Goal: Task Accomplishment & Management: Manage account settings

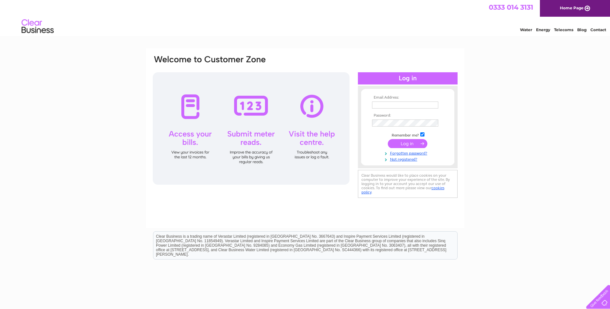
click at [383, 103] on input "text" at bounding box center [405, 105] width 66 height 7
paste input "chantel.prinsloo@baldwinsgroup.com"
type input "chantel.prinsloo@baldwinsgroup.com"
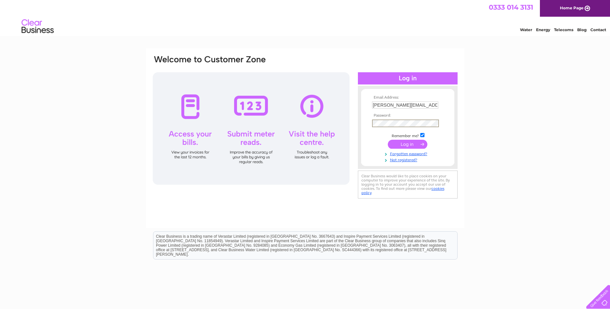
click at [400, 144] on input "submit" at bounding box center [408, 144] width 40 height 9
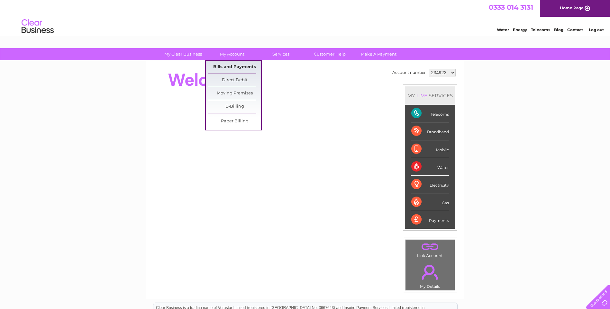
click at [224, 70] on link "Bills and Payments" at bounding box center [234, 67] width 53 height 13
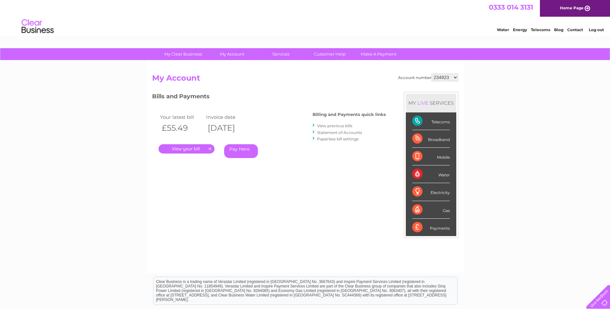
click at [181, 148] on link "." at bounding box center [186, 148] width 56 height 9
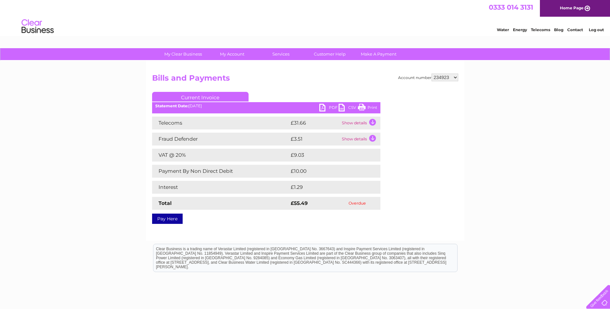
click at [332, 106] on link "PDF" at bounding box center [328, 108] width 19 height 9
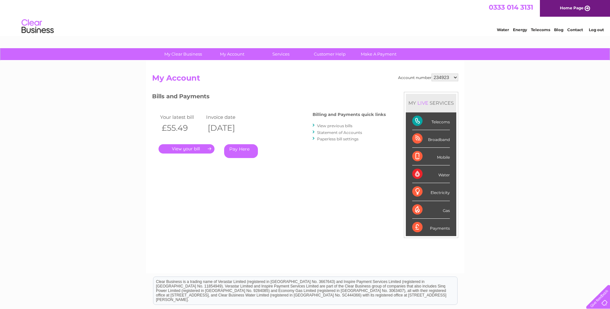
click at [343, 126] on link "View previous bills" at bounding box center [334, 125] width 35 height 5
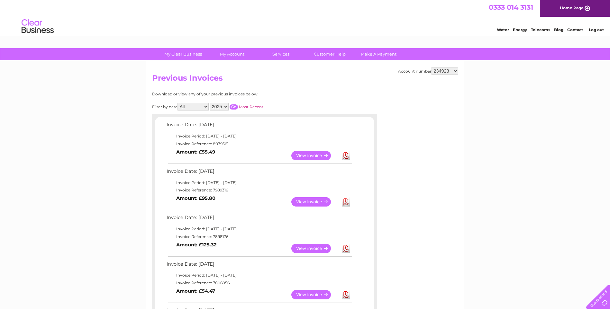
click at [458, 71] on div "Account number 234923 925340 1091077 Previous Invoices Download or view any of …" at bounding box center [305, 315] width 318 height 508
click at [454, 71] on select "234923 925340 1091077" at bounding box center [444, 71] width 27 height 8
select select "925340"
click at [431, 67] on select "234923 925340 1091077" at bounding box center [444, 71] width 27 height 8
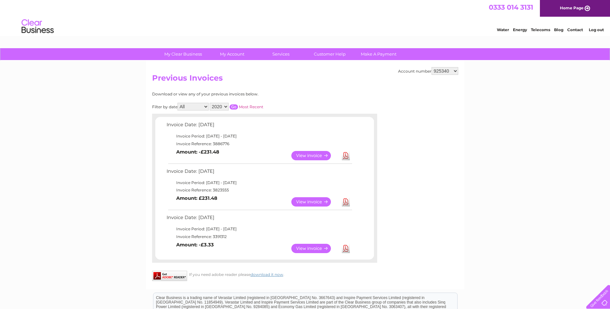
click at [455, 71] on select "234923 925340 1091077" at bounding box center [444, 71] width 27 height 8
select select "1091077"
click at [431, 67] on select "234923 925340 1091077" at bounding box center [444, 71] width 27 height 8
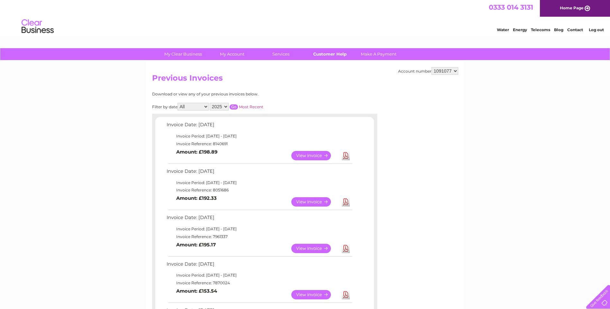
click at [330, 55] on link "Customer Help" at bounding box center [329, 54] width 53 height 12
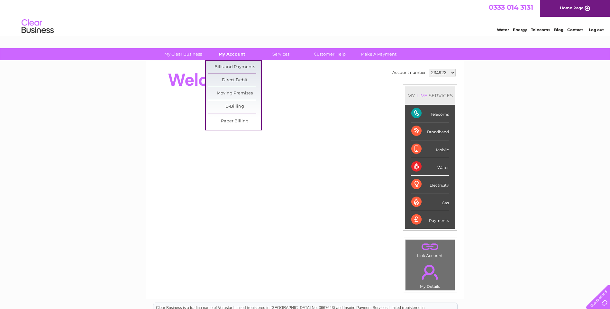
click at [232, 55] on link "My Account" at bounding box center [231, 54] width 53 height 12
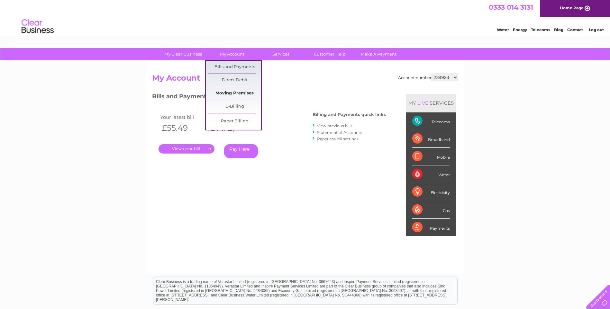
click at [231, 93] on link "Moving Premises" at bounding box center [234, 93] width 53 height 13
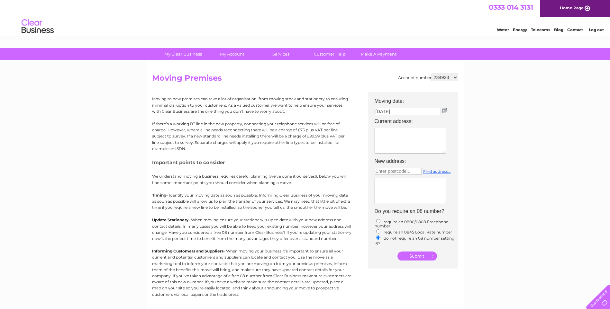
click at [457, 77] on select "234923 925340 1091077" at bounding box center [444, 78] width 27 height 8
select select "1091077"
click at [431, 74] on select "234923 925340 1091077" at bounding box center [444, 78] width 27 height 8
click at [580, 29] on link "Contact" at bounding box center [575, 29] width 16 height 5
